Goal: Information Seeking & Learning: Learn about a topic

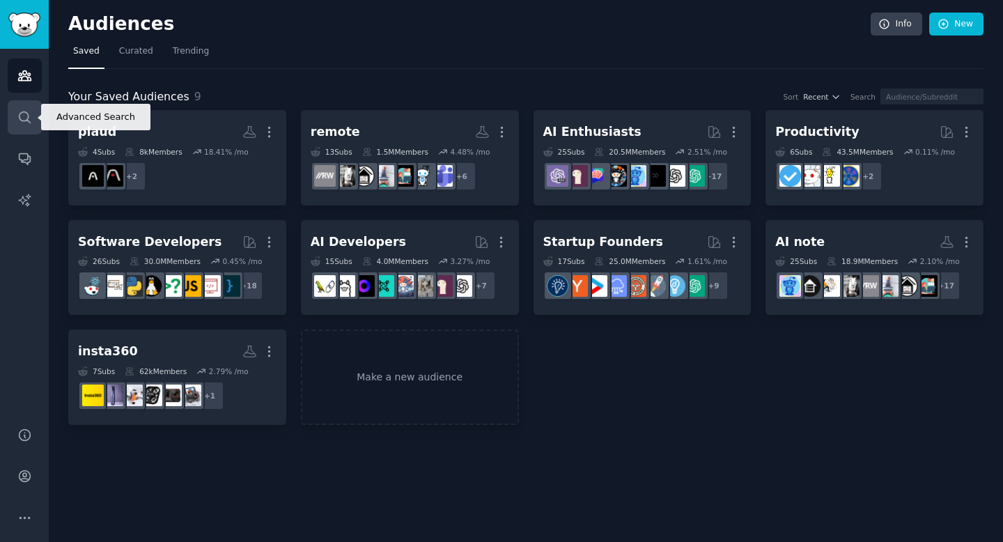
click at [24, 107] on link "Search" at bounding box center [25, 117] width 34 height 34
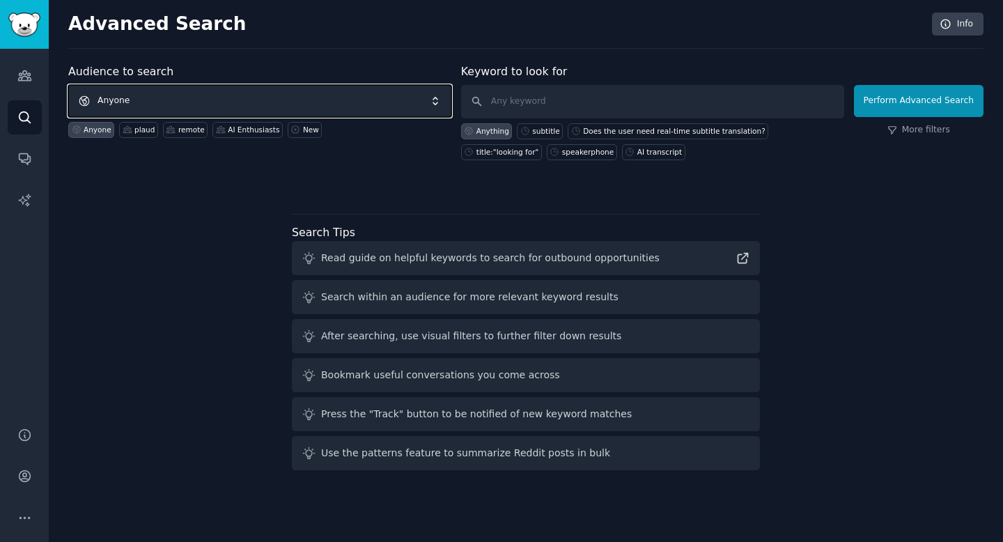
click at [329, 103] on span "Anyone" at bounding box center [259, 101] width 383 height 32
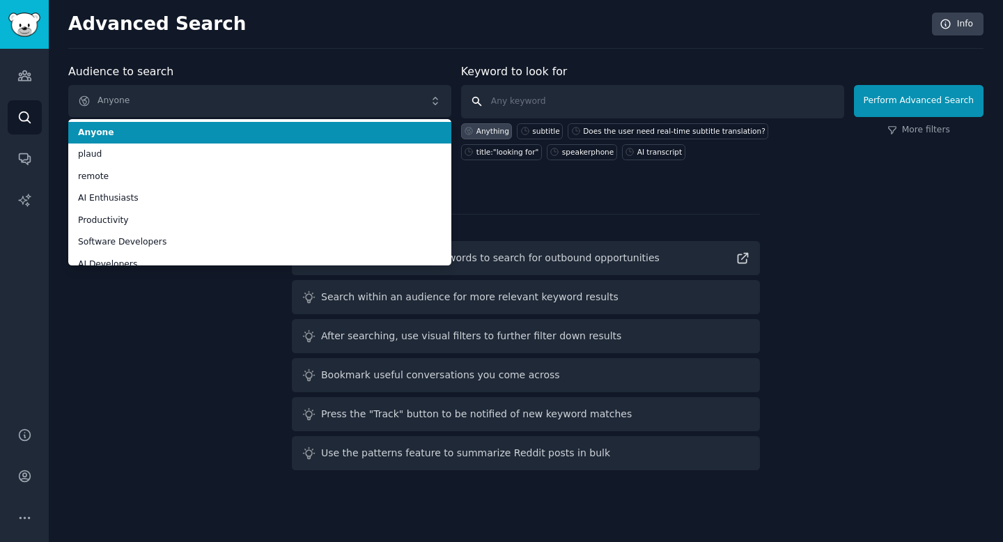
click at [517, 96] on input "text" at bounding box center [652, 101] width 383 height 33
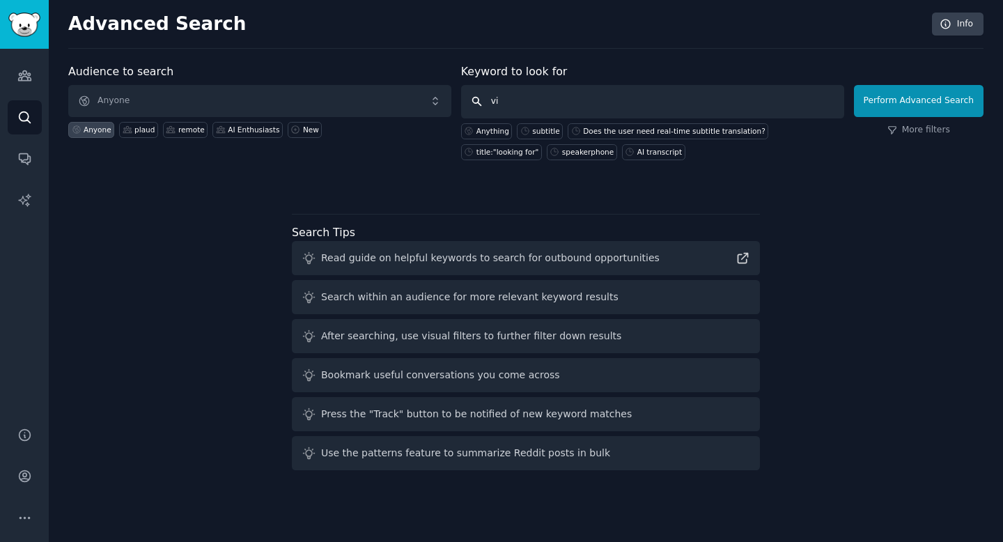
type input "v"
type input "video conference note taking"
click button "Perform Advanced Search" at bounding box center [919, 101] width 130 height 32
